Goal: Task Accomplishment & Management: Manage account settings

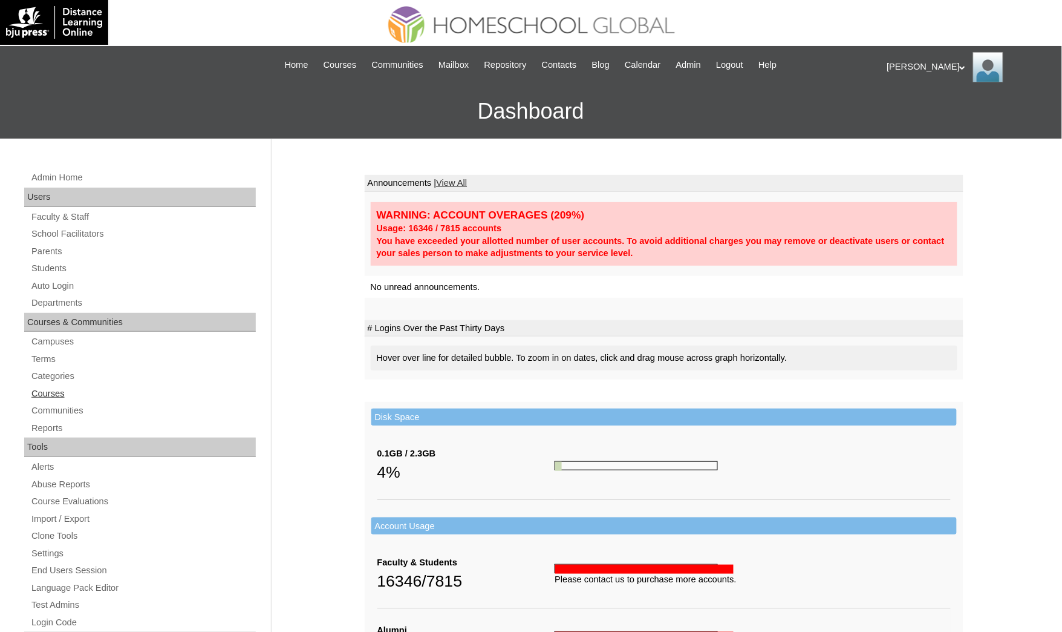
click at [48, 394] on link "Courses" at bounding box center [143, 393] width 226 height 15
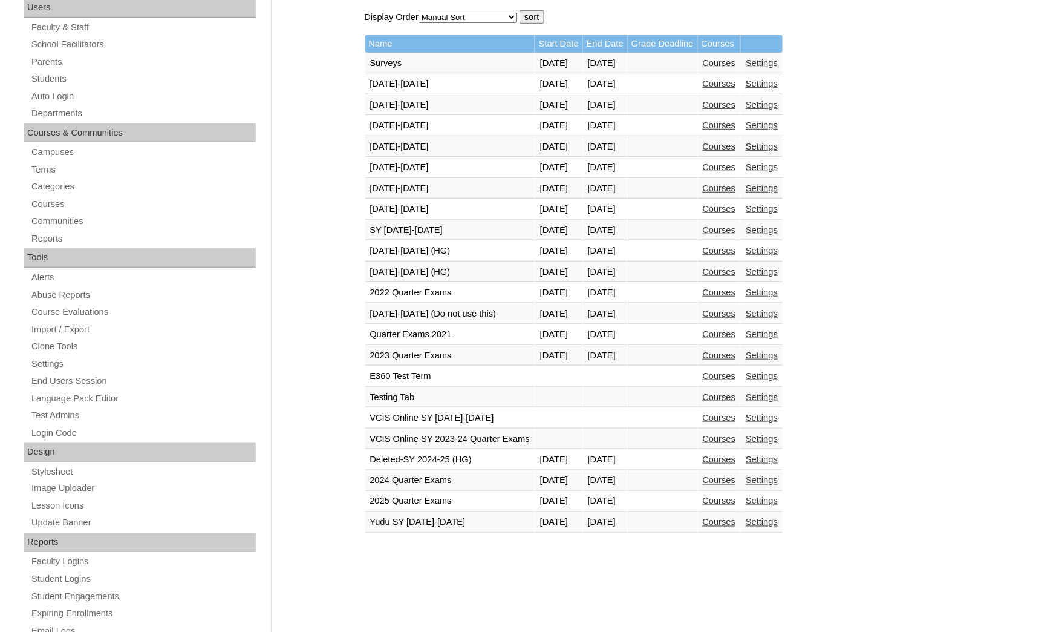
scroll to position [80, 0]
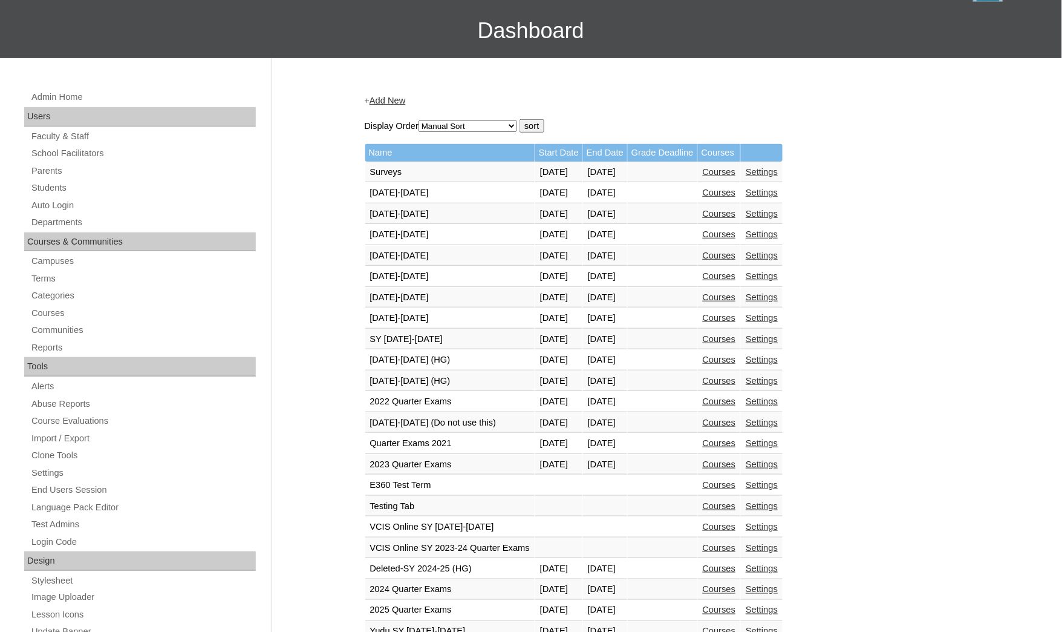
click at [736, 376] on link "Courses" at bounding box center [719, 381] width 33 height 10
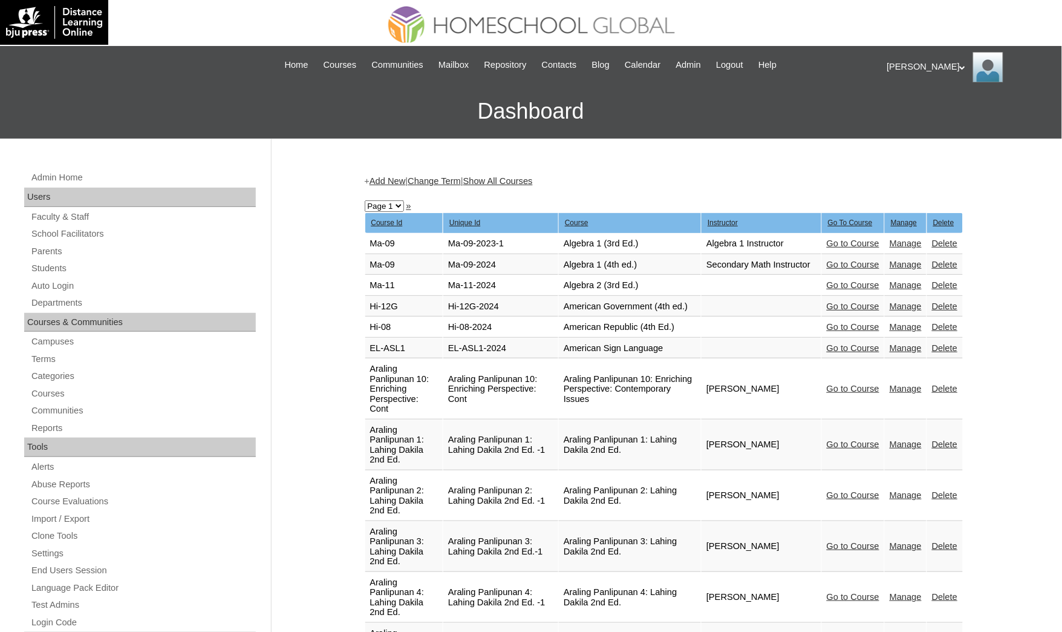
scroll to position [2441, 0]
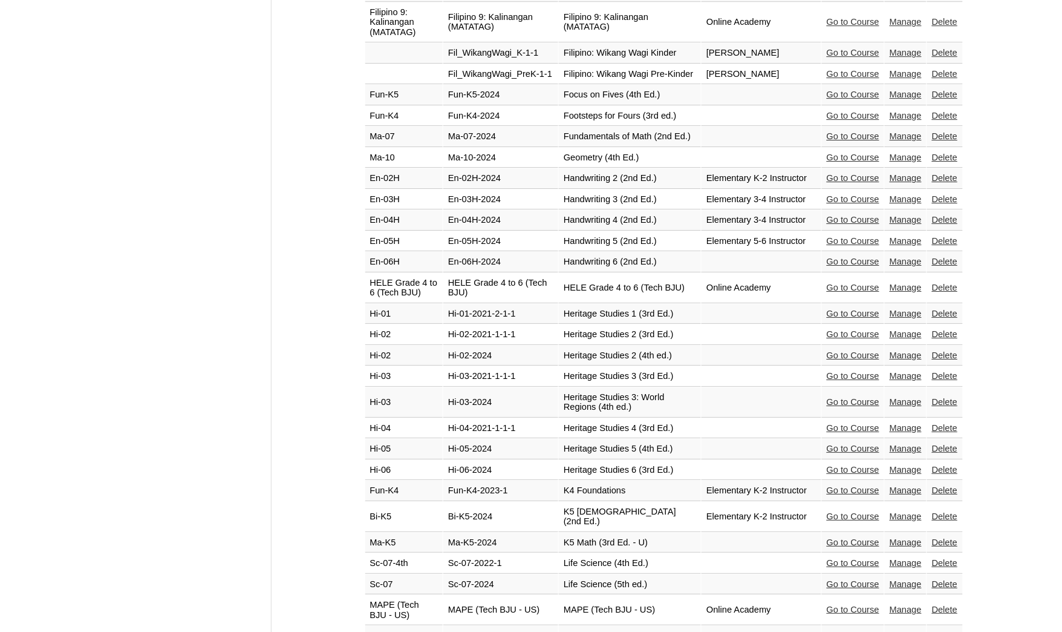
select select "admin_courses.php?semester=50&page=2"
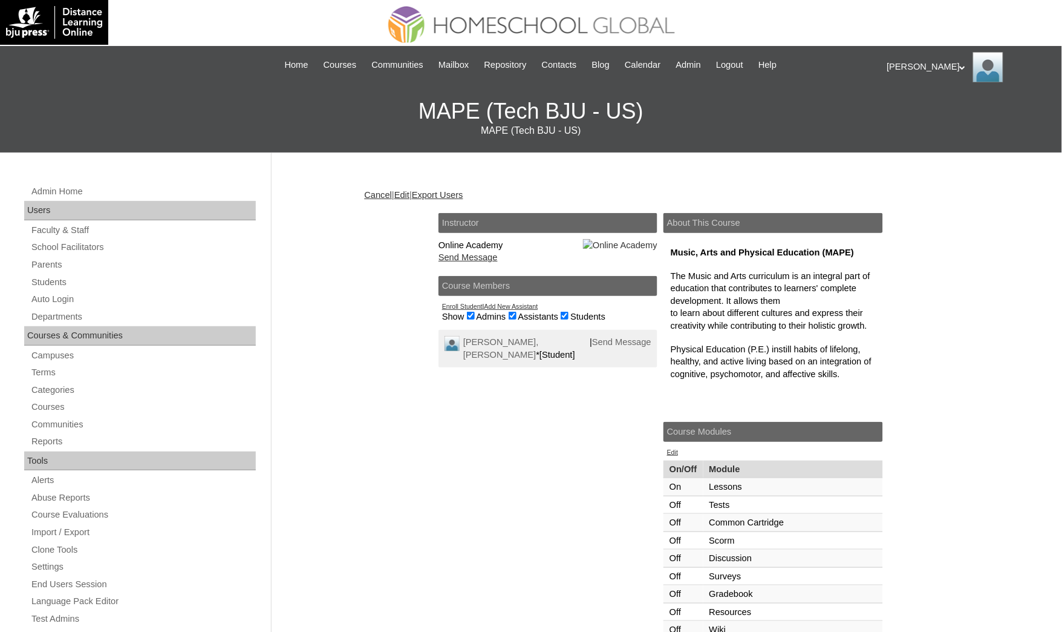
click at [410, 190] on link "Edit" at bounding box center [401, 195] width 15 height 10
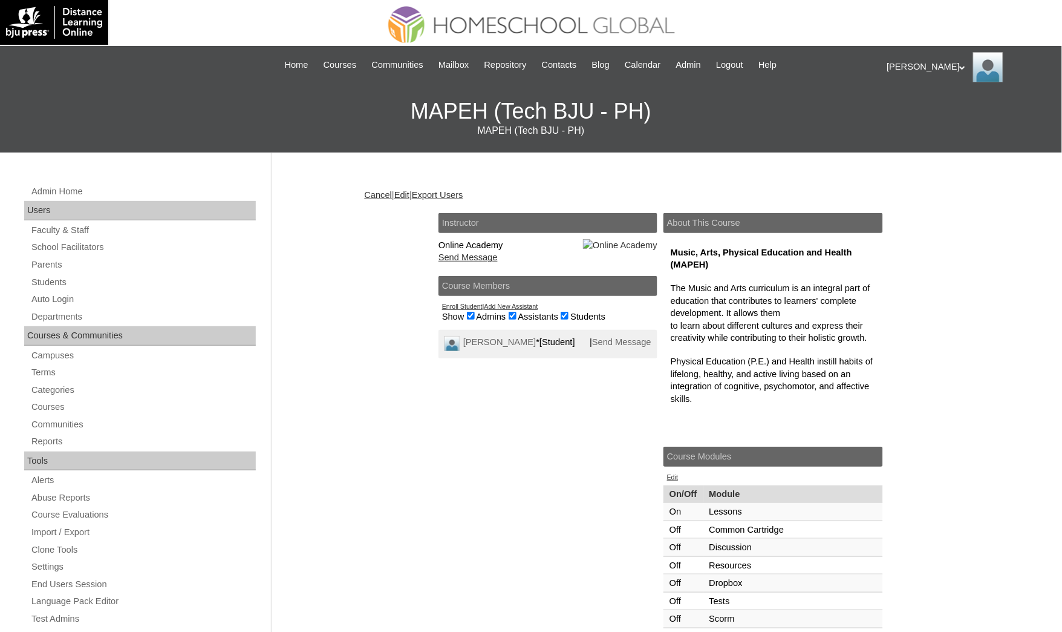
click at [410, 190] on link "Edit" at bounding box center [401, 195] width 15 height 10
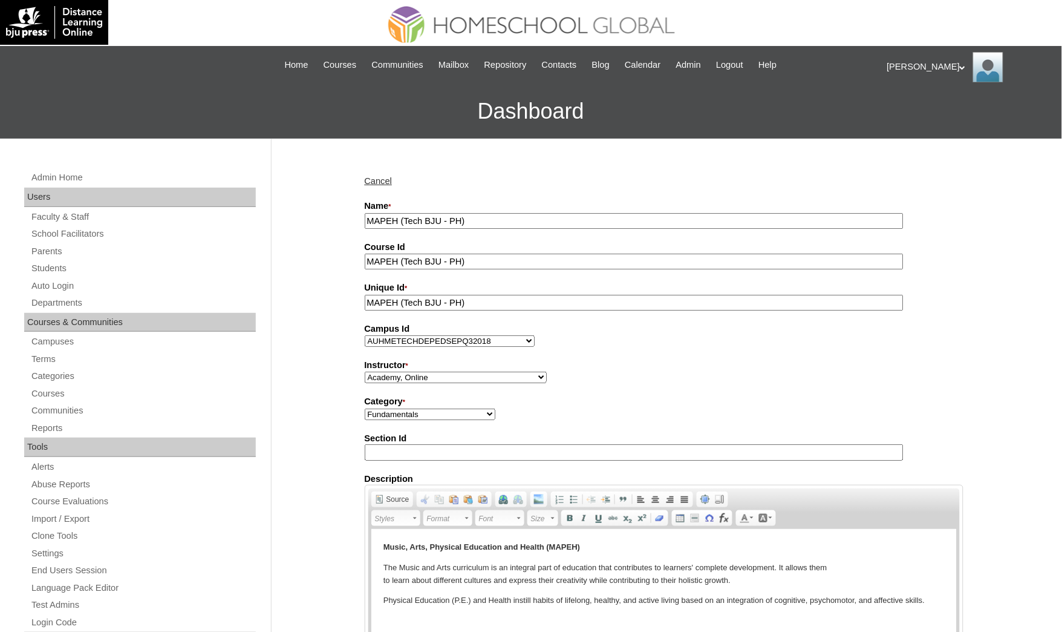
drag, startPoint x: 448, startPoint y: 213, endPoint x: 404, endPoint y: 212, distance: 43.6
click at [404, 213] on input "MAPEH (Tech BJU - PH)" at bounding box center [634, 221] width 539 height 16
drag, startPoint x: 376, startPoint y: 214, endPoint x: 290, endPoint y: 214, distance: 85.9
type input "MAPEH (PH)"
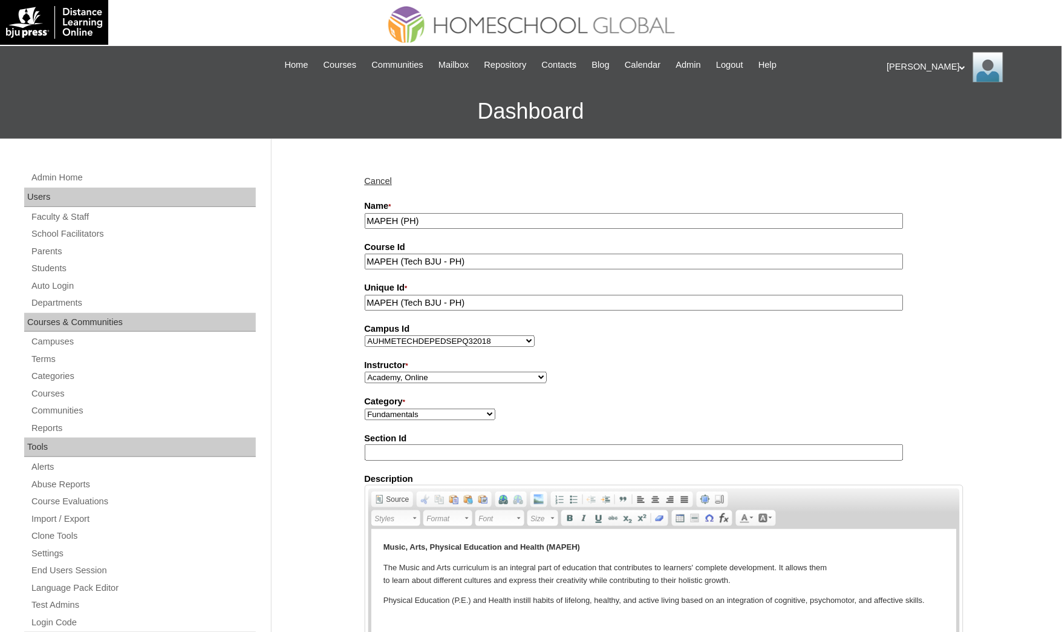
drag, startPoint x: 474, startPoint y: 260, endPoint x: 292, endPoint y: 240, distance: 183.2
paste input "text"
type input "MAPEH (PH)"
drag, startPoint x: 476, startPoint y: 299, endPoint x: 315, endPoint y: 286, distance: 161.5
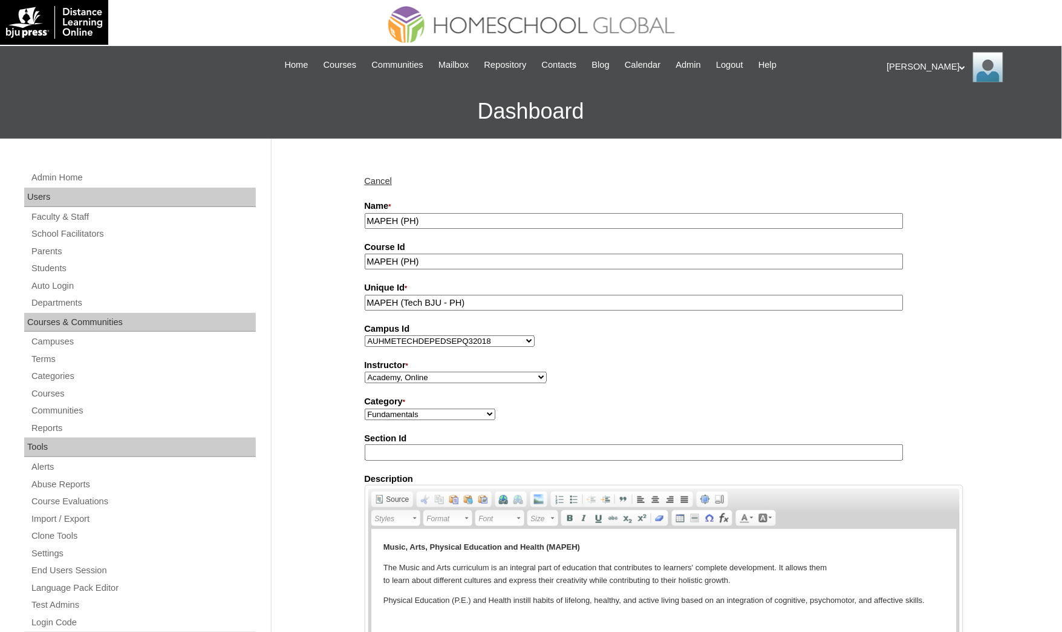
paste input "text"
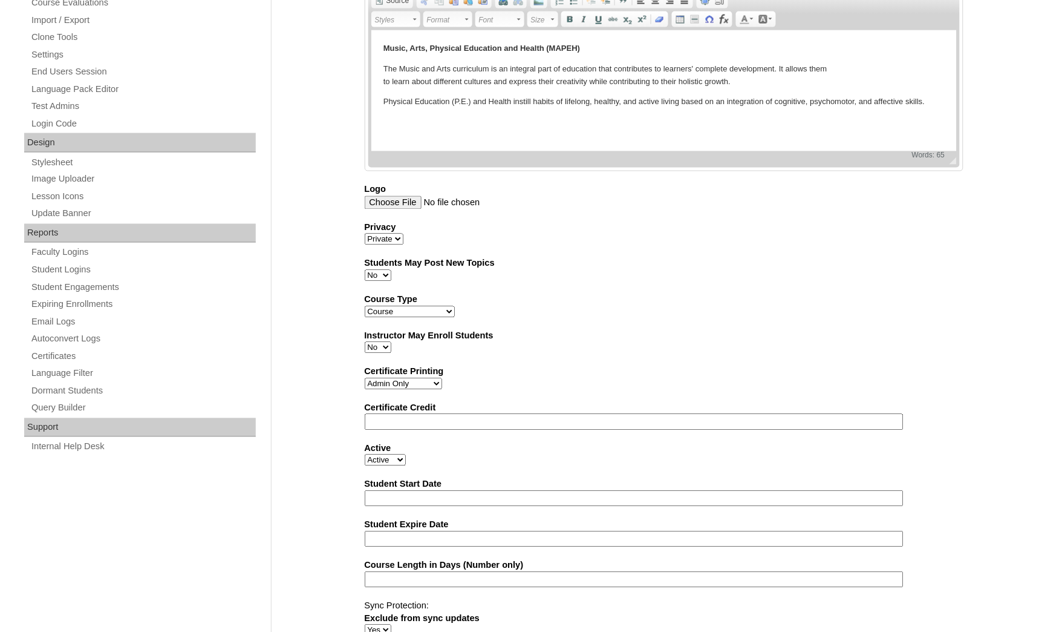
scroll to position [519, 0]
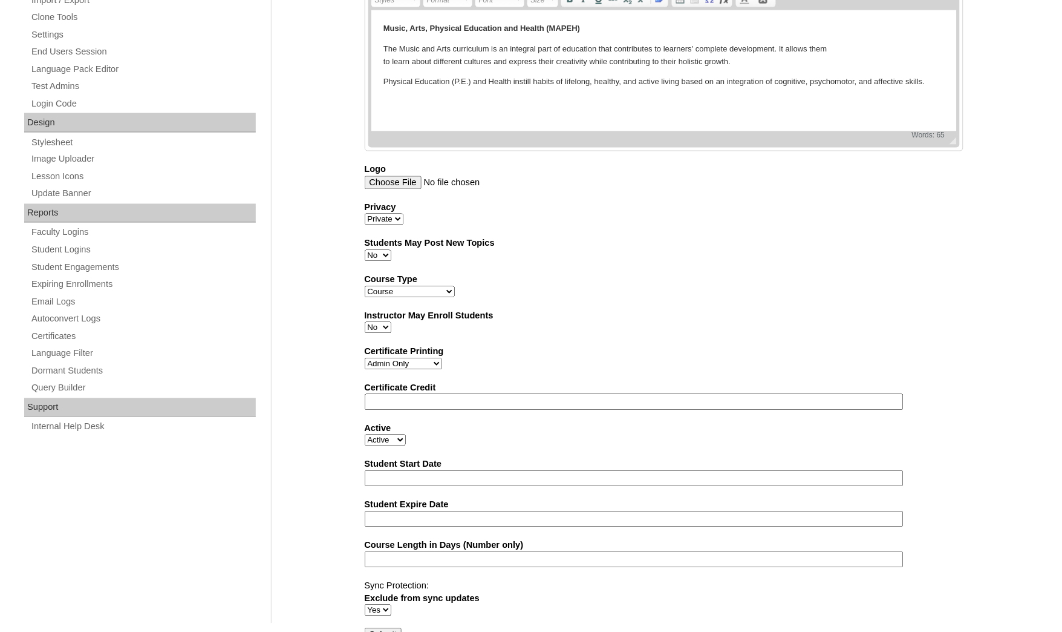
type input "MAPEH (PH)"
click at [389, 628] on input "Submit" at bounding box center [384, 634] width 38 height 13
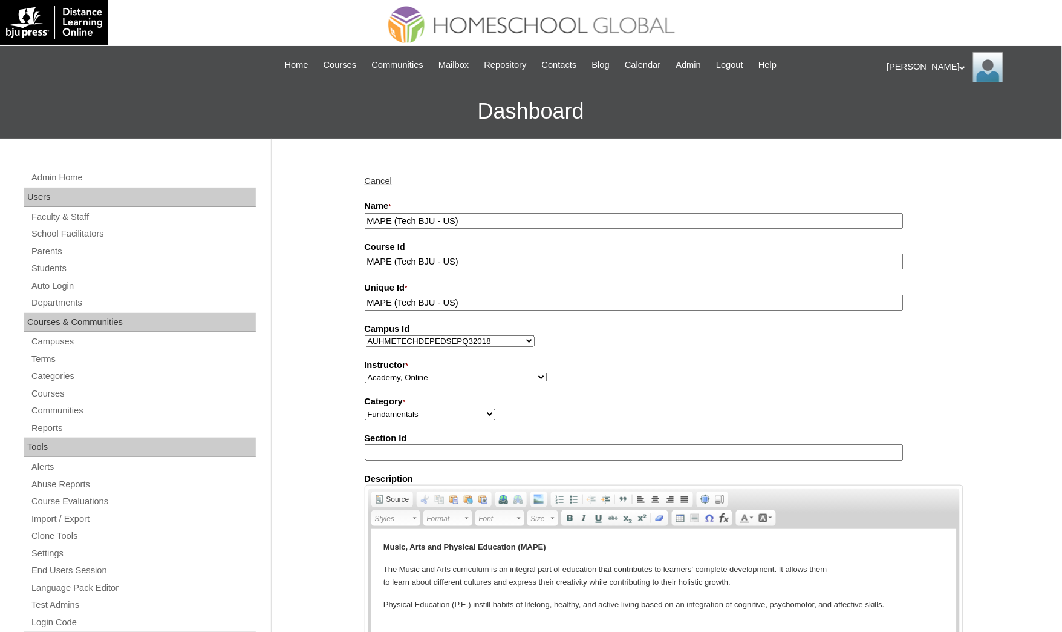
drag, startPoint x: 442, startPoint y: 223, endPoint x: 397, endPoint y: 214, distance: 46.2
click at [397, 214] on input "MAPE (Tech BJU - US)" at bounding box center [634, 221] width 539 height 16
drag, startPoint x: 439, startPoint y: 217, endPoint x: 231, endPoint y: 215, distance: 207.5
type input "MAPE ([GEOGRAPHIC_DATA])"
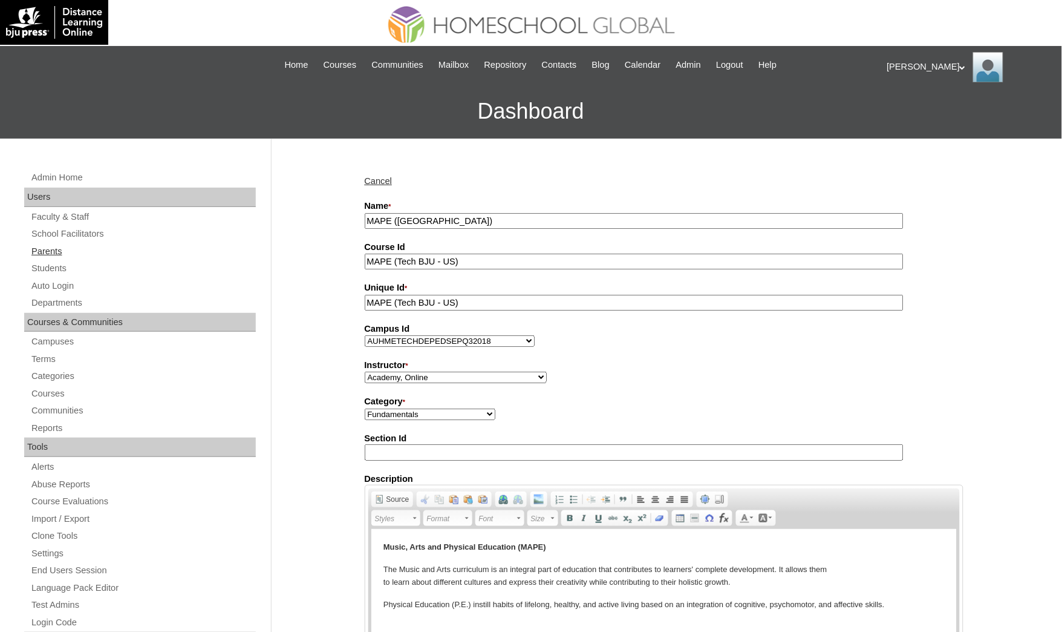
drag, startPoint x: 467, startPoint y: 263, endPoint x: 251, endPoint y: 246, distance: 216.6
paste input "text"
type input "MAPE ([GEOGRAPHIC_DATA])"
drag, startPoint x: 428, startPoint y: 293, endPoint x: 261, endPoint y: 273, distance: 168.1
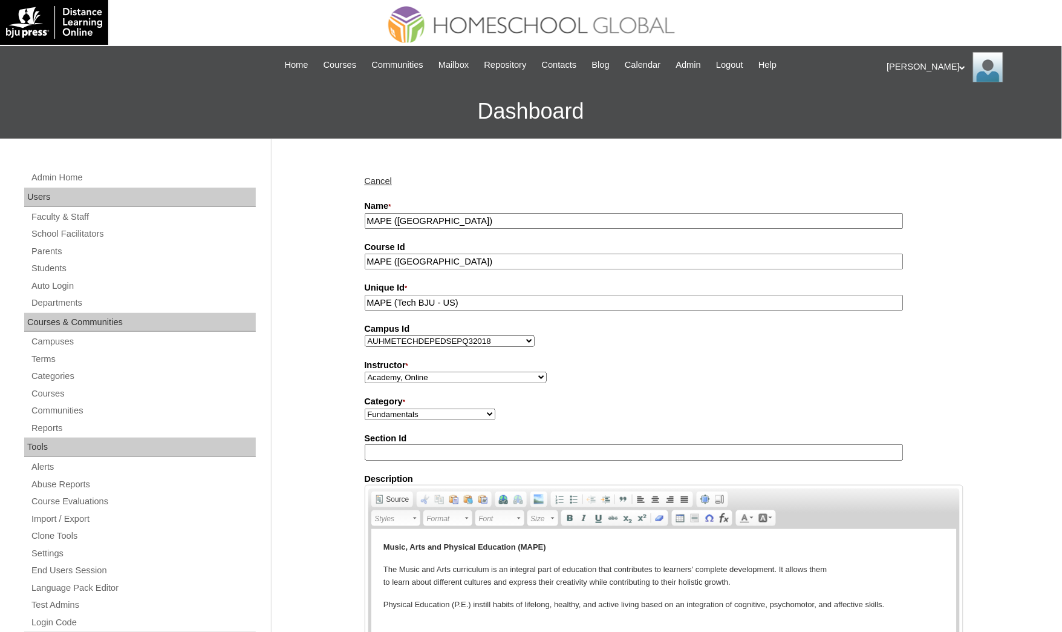
paste input "text"
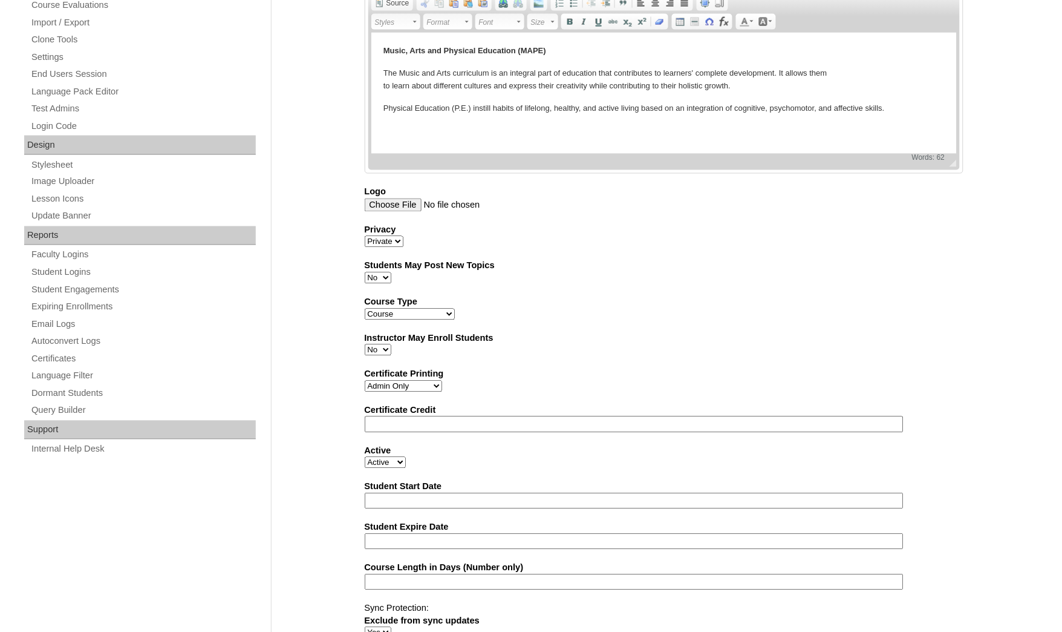
scroll to position [519, 0]
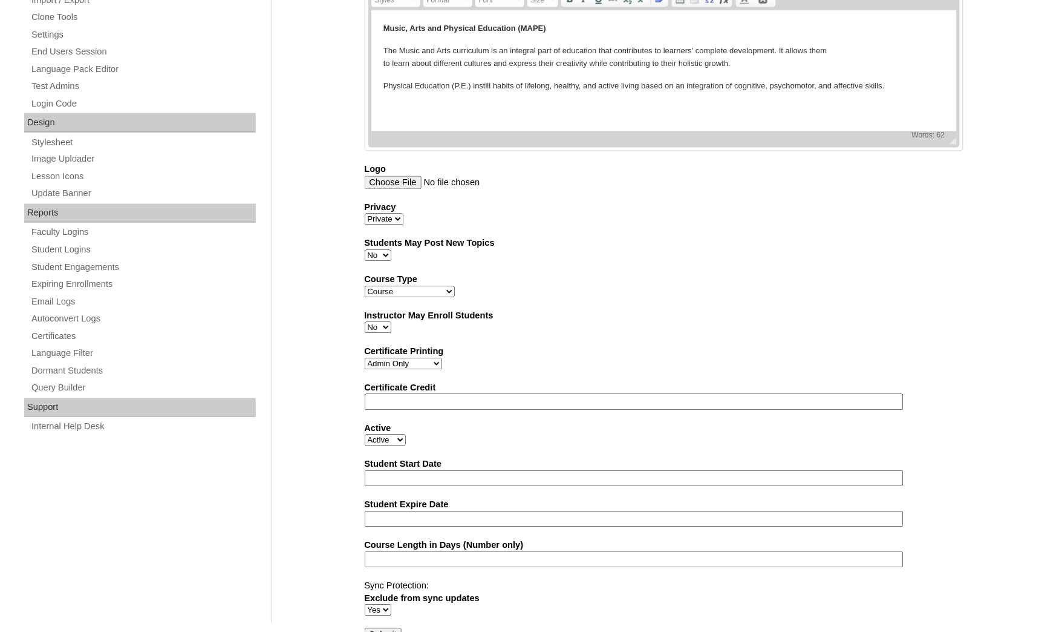
type input "MAPE (US)"
click at [390, 628] on input "Submit" at bounding box center [384, 634] width 38 height 13
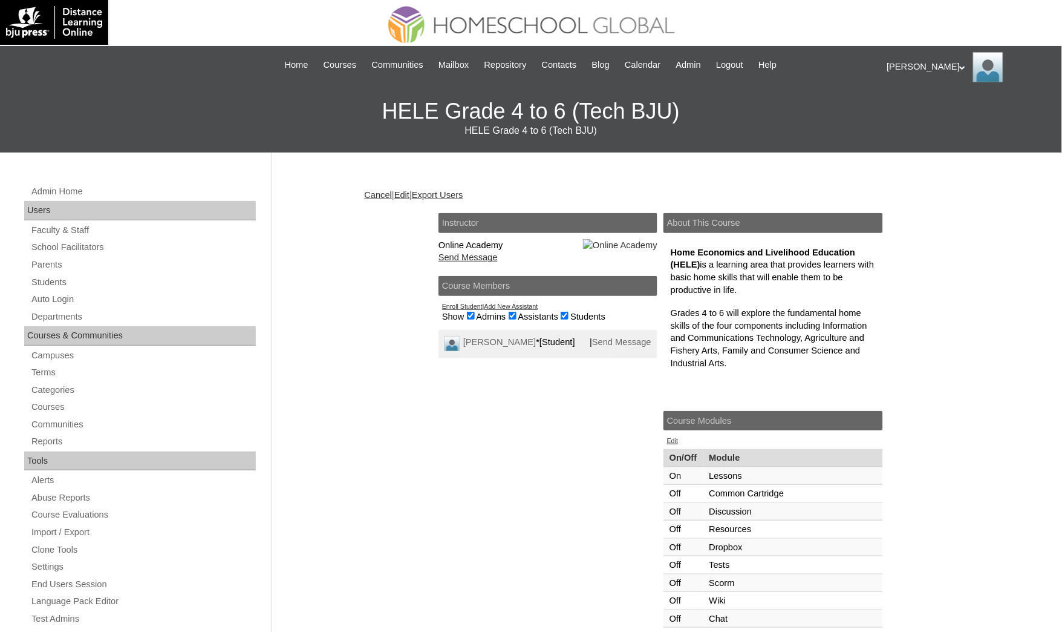
click at [410, 191] on link "Edit" at bounding box center [401, 195] width 15 height 10
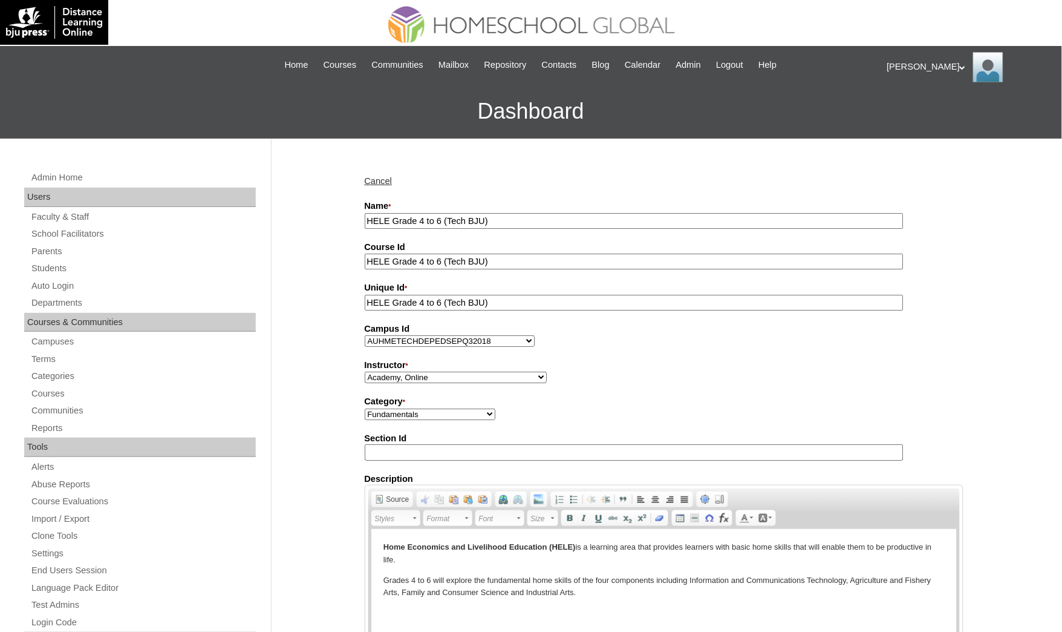
click at [420, 257] on input "HELE Grade 4 to 6 (Tech BJU)" at bounding box center [634, 262] width 539 height 16
click at [499, 257] on input "HELE Grade 4 to 6 (Tech BJU)" at bounding box center [634, 262] width 539 height 16
drag, startPoint x: 497, startPoint y: 217, endPoint x: 447, endPoint y: 209, distance: 50.2
click at [447, 209] on div "Name * HELE Grade 4 to 6 (Tech BJU)" at bounding box center [664, 214] width 599 height 29
click at [387, 217] on input "HELE Grade 4 to 6" at bounding box center [634, 221] width 539 height 16
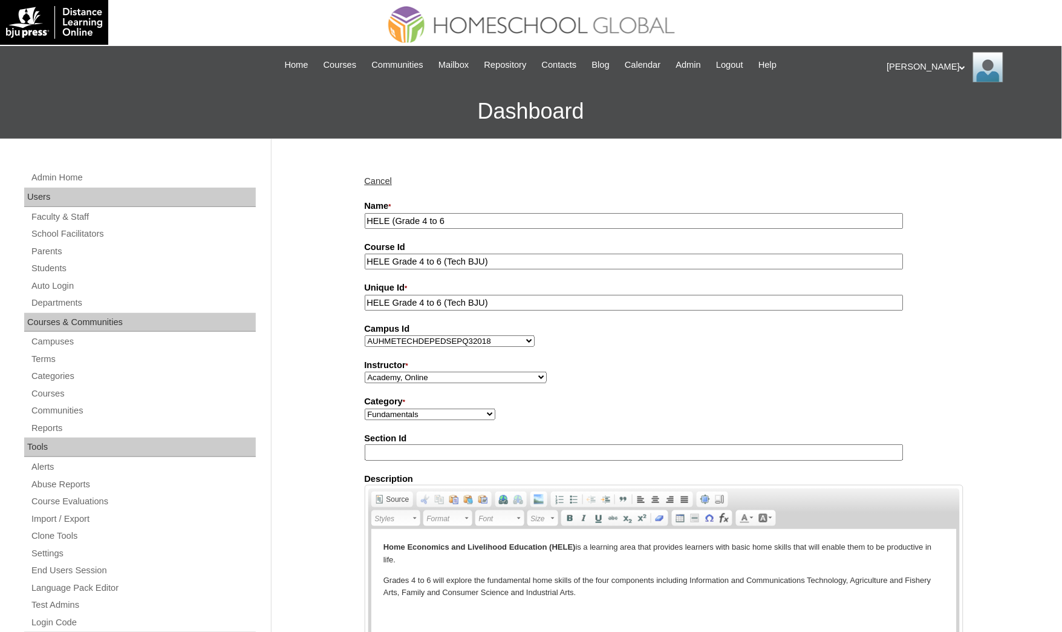
click at [456, 224] on input "HELE (Grade 4 to 6" at bounding box center [634, 221] width 539 height 16
drag, startPoint x: 456, startPoint y: 224, endPoint x: 335, endPoint y: 191, distance: 125.5
type input "HELE (Grade 4 to 6)"
drag, startPoint x: 500, startPoint y: 261, endPoint x: 283, endPoint y: 267, distance: 217.3
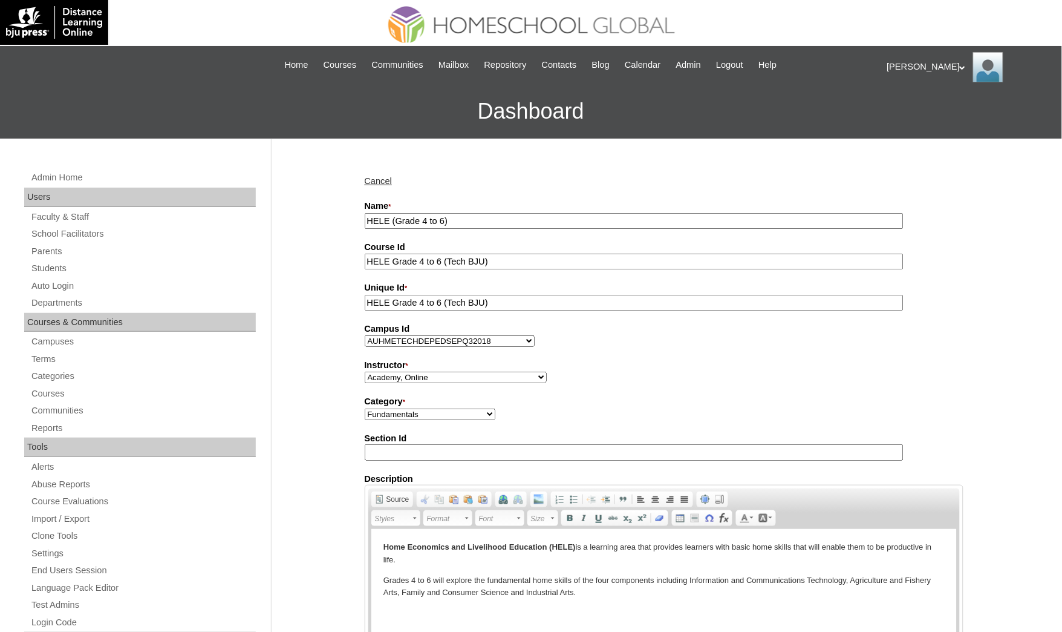
paste input "(Grade 4 to 6"
type input "HELE (Grade 4 to 6)"
drag, startPoint x: 496, startPoint y: 304, endPoint x: 275, endPoint y: 275, distance: 222.7
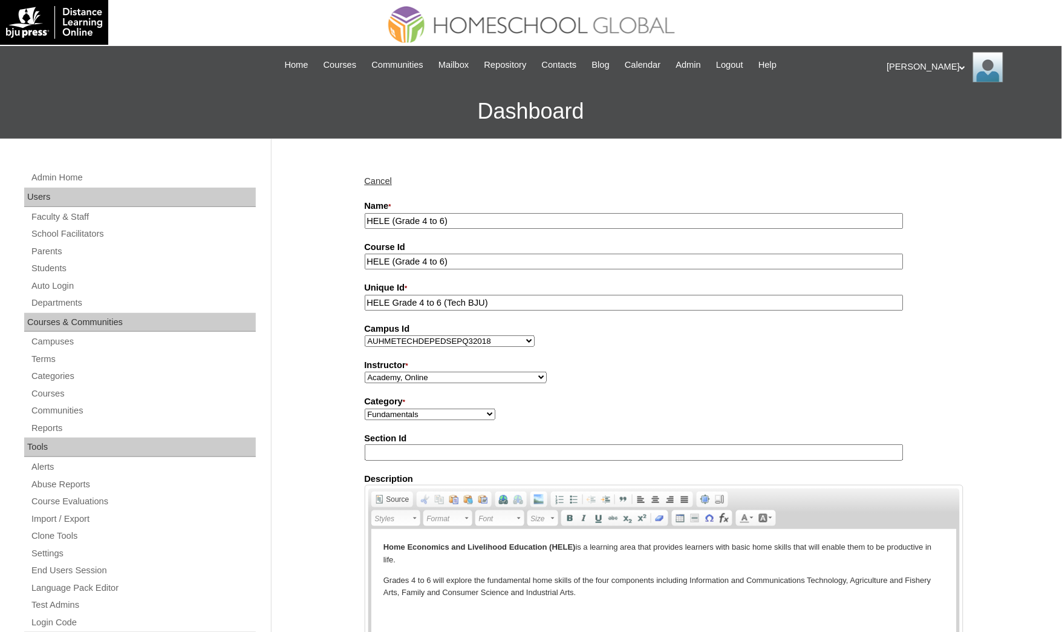
paste input "(Grade 4 to 6"
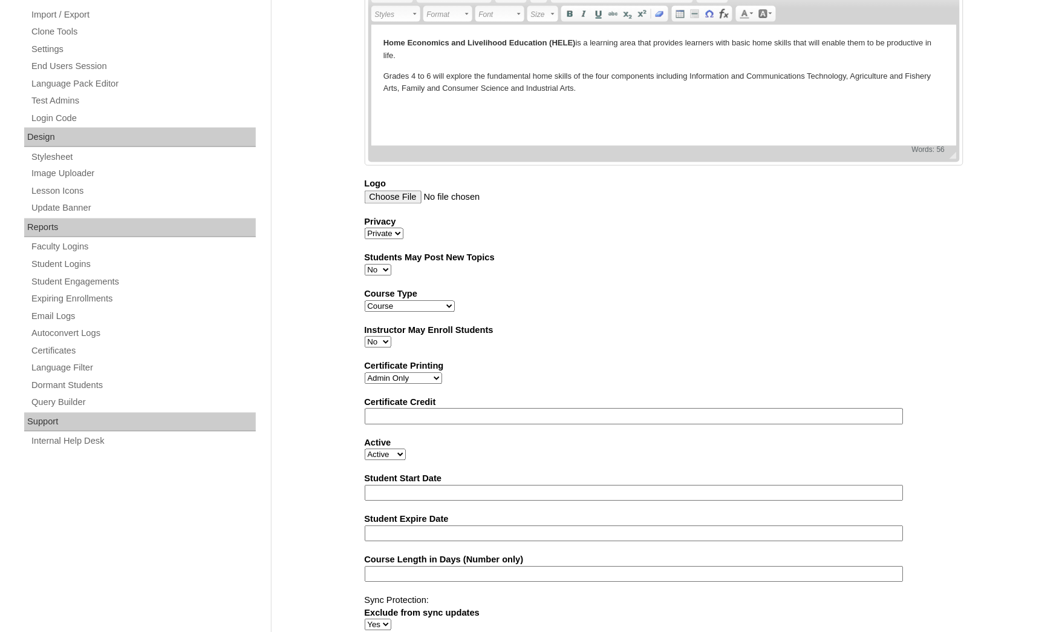
scroll to position [519, 0]
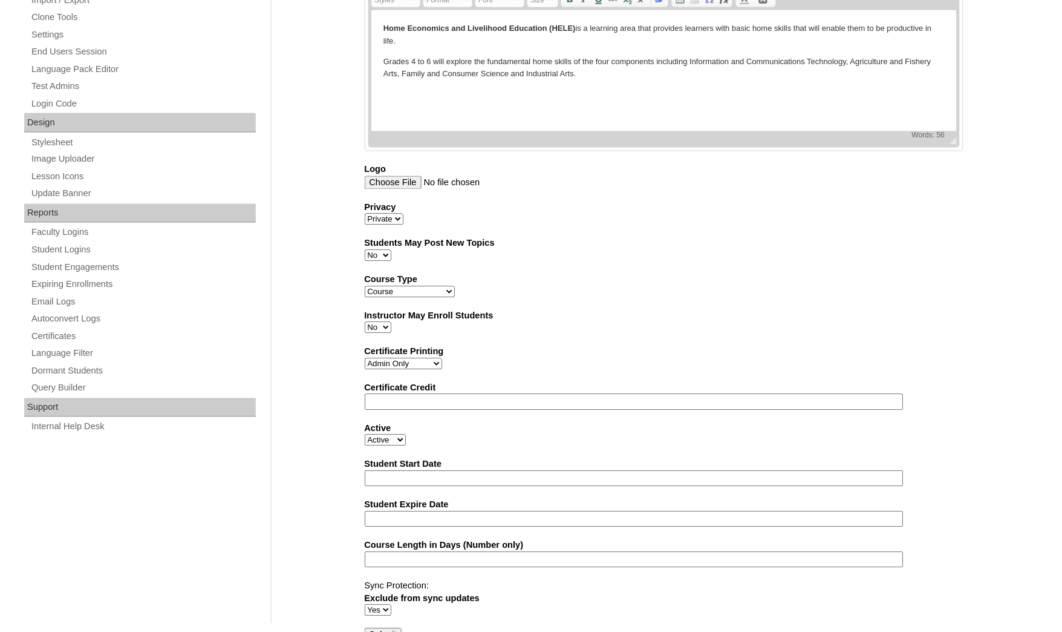
type input "HELE (Grade 4 to 6)"
click at [391, 628] on input "Submit" at bounding box center [384, 634] width 38 height 13
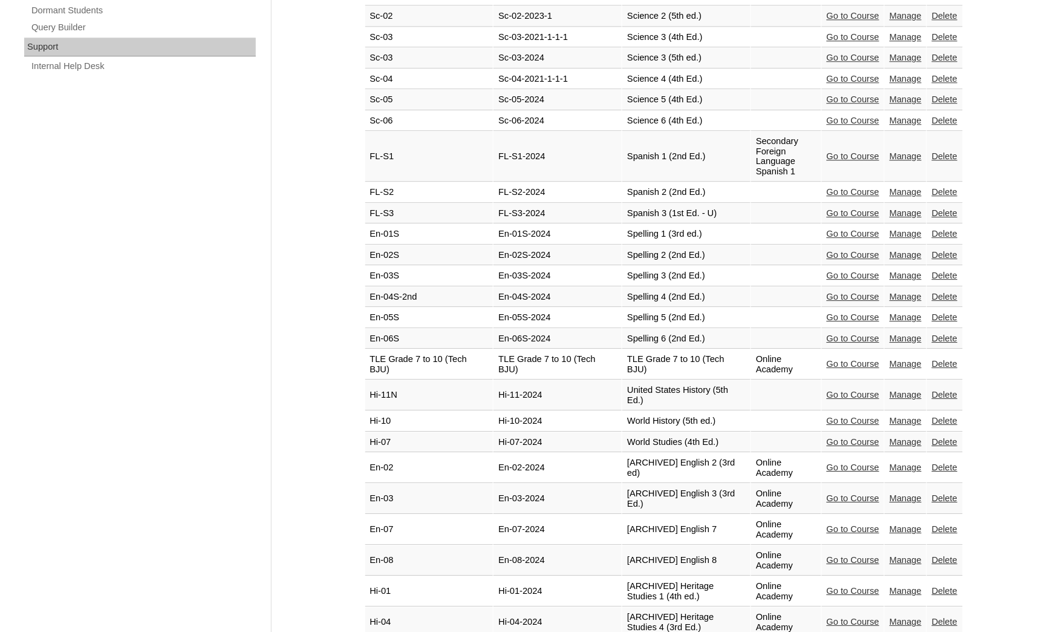
click at [899, 359] on link "Manage" at bounding box center [906, 364] width 32 height 10
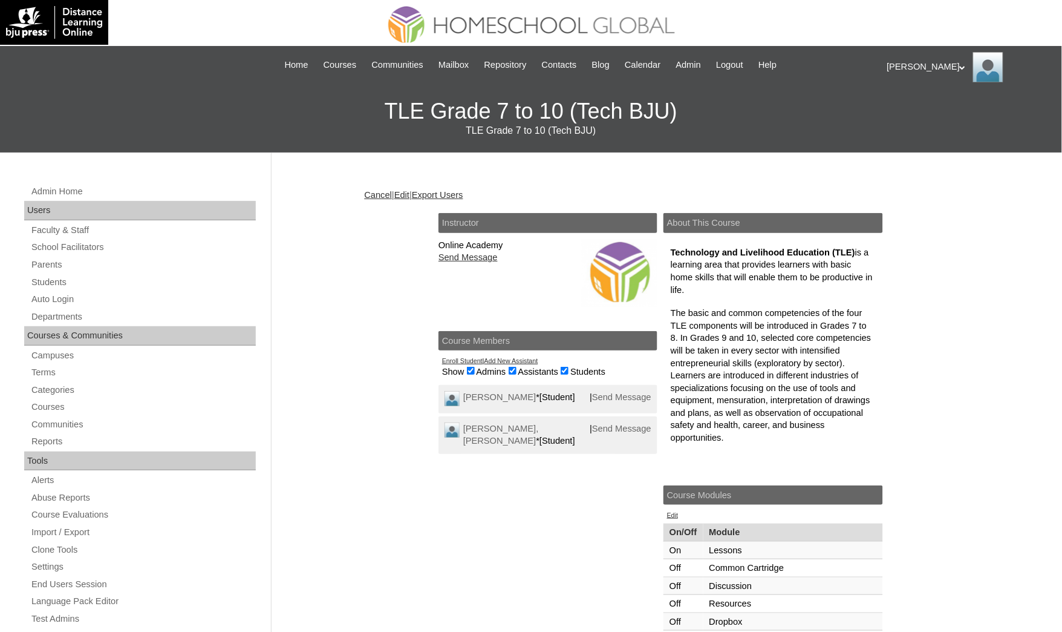
click at [410, 198] on link "Edit" at bounding box center [401, 195] width 15 height 10
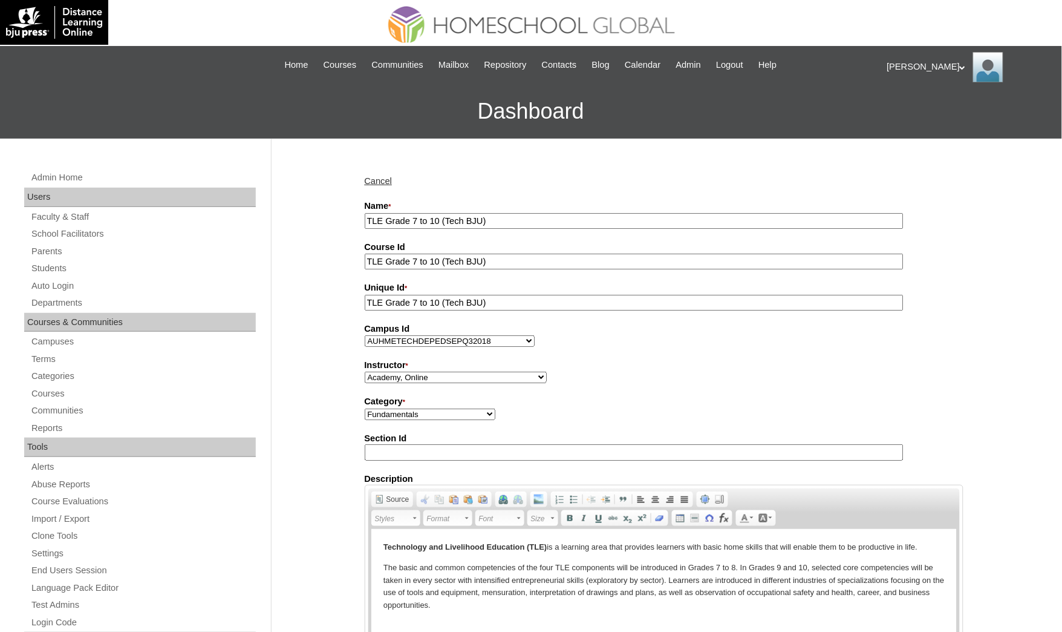
click at [384, 221] on input "TLE Grade 7 to 10 (Tech BJU)" at bounding box center [634, 221] width 539 height 16
drag, startPoint x: 447, startPoint y: 215, endPoint x: 546, endPoint y: 206, distance: 99.0
click at [546, 206] on div "Name * TLE (Grade 7 to 10 (Tech BJU)" at bounding box center [664, 214] width 599 height 29
drag, startPoint x: 464, startPoint y: 216, endPoint x: 257, endPoint y: 198, distance: 208.3
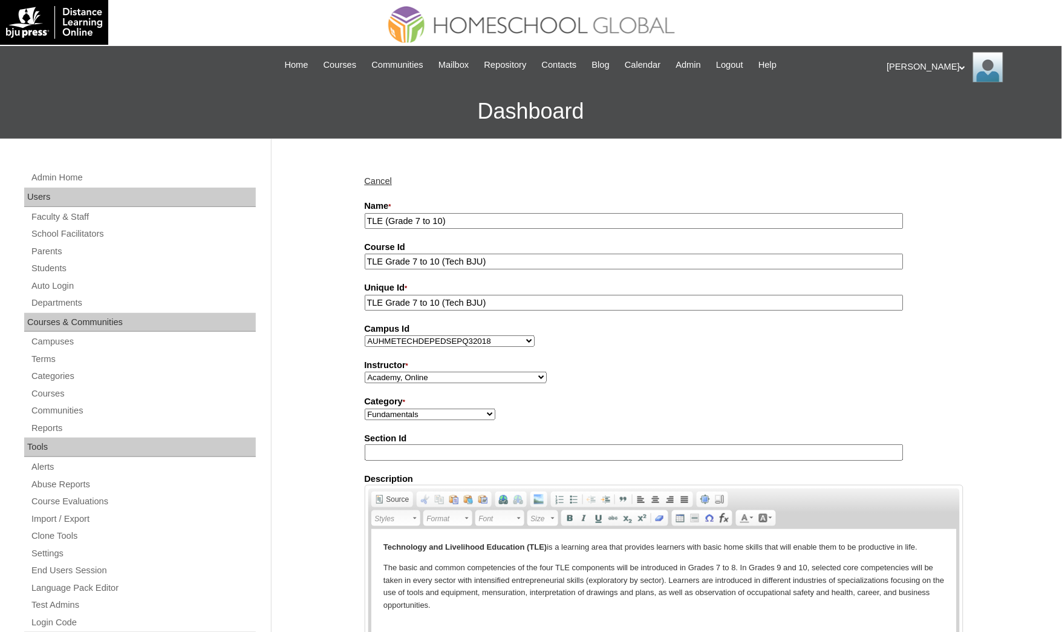
type input "TLE (Grade 7 to 10)"
drag, startPoint x: 503, startPoint y: 256, endPoint x: 295, endPoint y: 237, distance: 208.4
paste input "(Grade 7 to 10"
type input "TLE (Grade 7 to 10)"
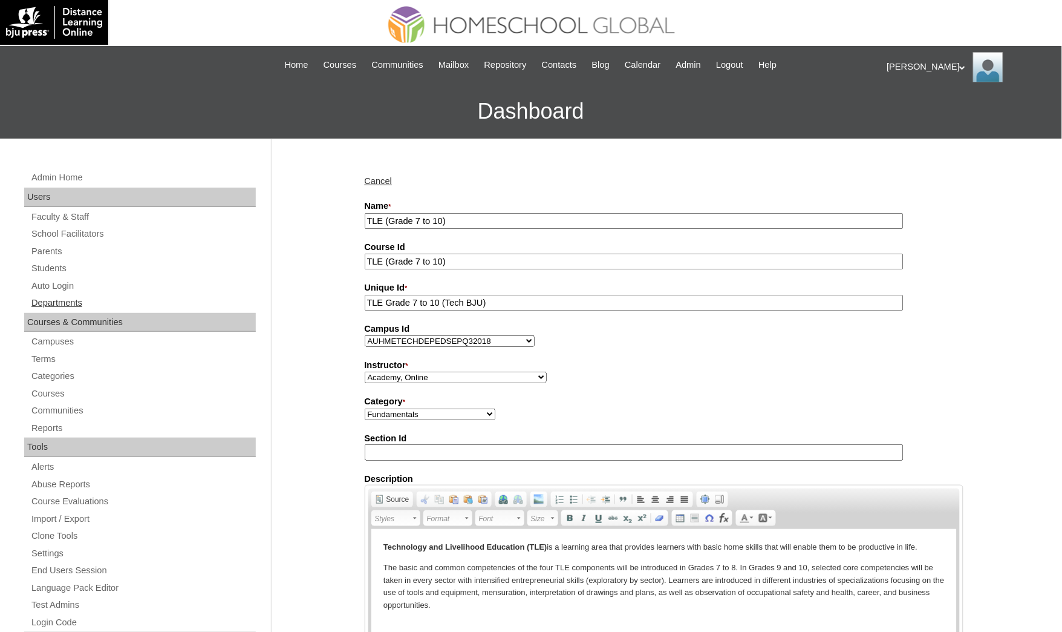
drag, startPoint x: 486, startPoint y: 300, endPoint x: 140, endPoint y: 297, distance: 345.5
paste input "(Grade 7 to 10"
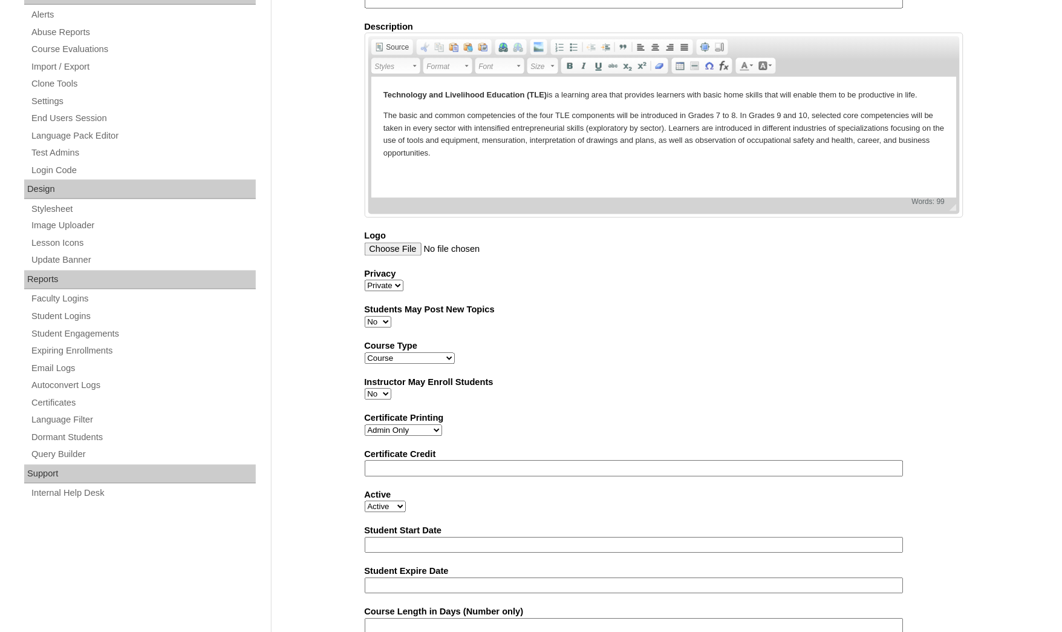
scroll to position [519, 0]
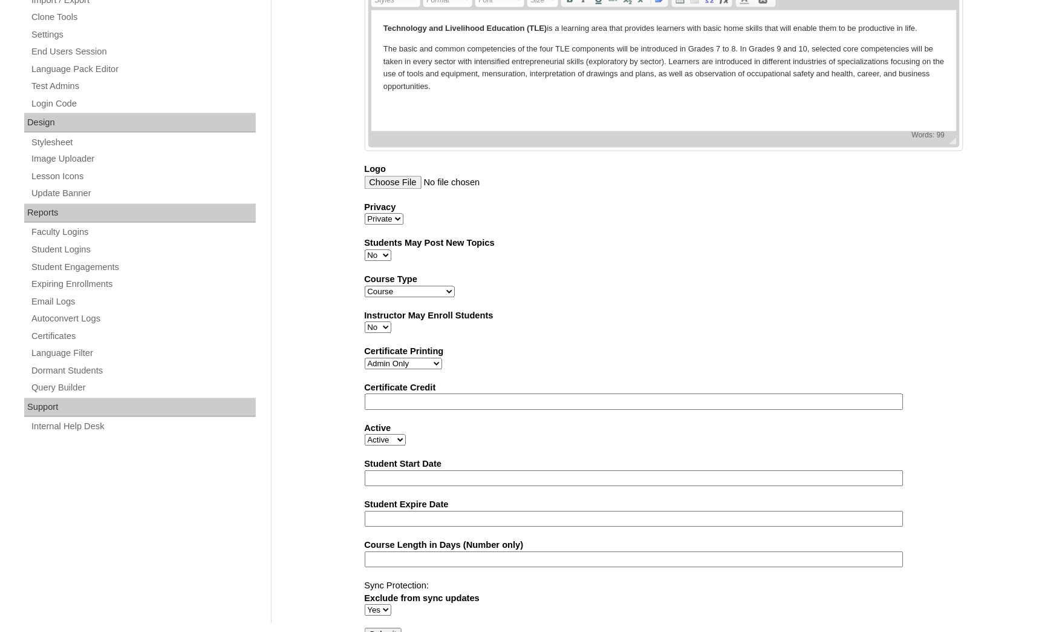
type input "TLE (Grade 7 to 10)"
click at [371, 628] on input "Submit" at bounding box center [384, 634] width 38 height 13
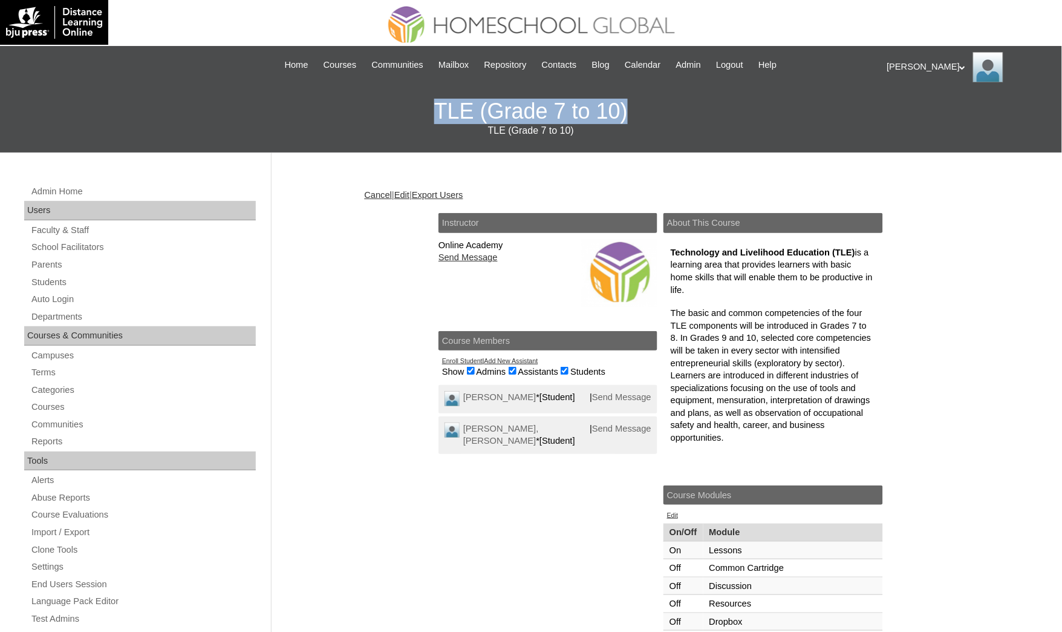
drag, startPoint x: 632, startPoint y: 120, endPoint x: 425, endPoint y: 120, distance: 206.9
click at [425, 120] on h3 "TLE (Grade 7 to 10) TLE (Grade 7 to 10)" at bounding box center [531, 118] width 1050 height 68
copy h3 "TLE (Grade 7 to 10)"
click at [338, 223] on div "Admin Home Users Faculty & Staff School Facilitators Parents Students Auto Logi…" at bounding box center [531, 569] width 1062 height 834
